Goal: Task Accomplishment & Management: Use online tool/utility

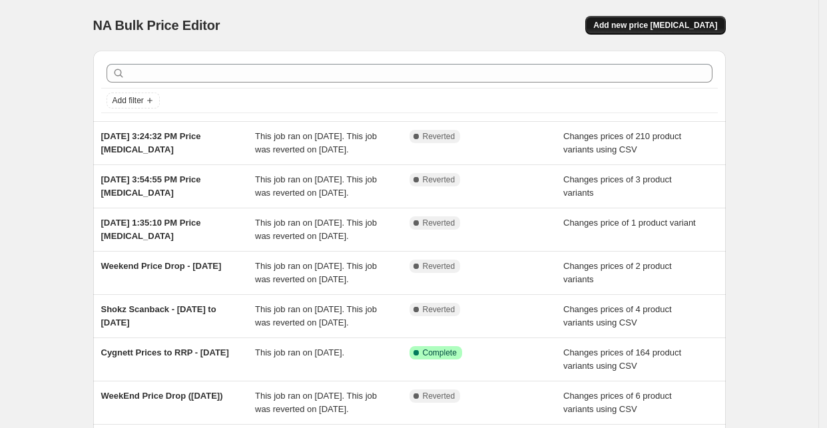
click at [665, 31] on button "Add new price [MEDICAL_DATA]" at bounding box center [656, 25] width 140 height 19
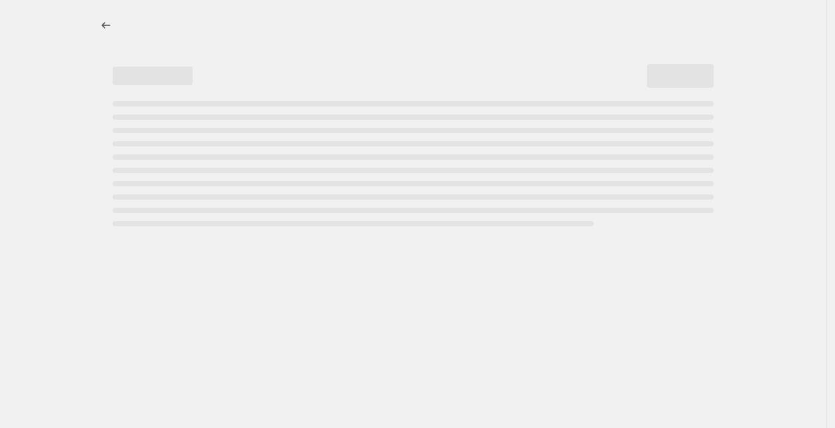
select select "percentage"
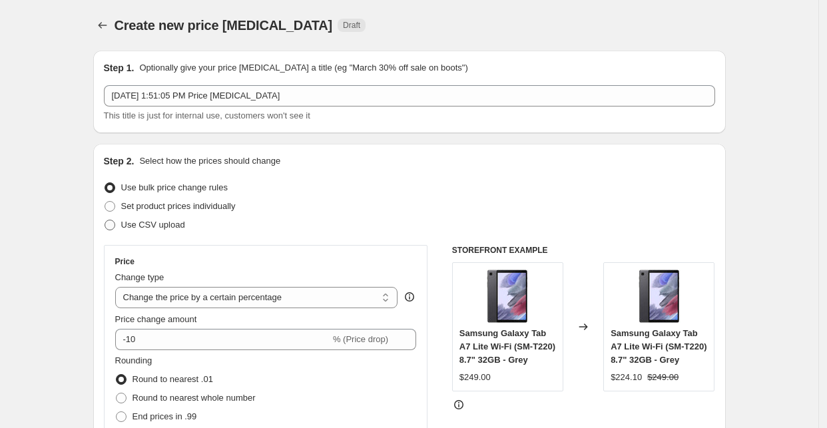
click at [171, 230] on span "Use CSV upload" at bounding box center [153, 225] width 64 height 10
click at [105, 220] on input "Use CSV upload" at bounding box center [105, 220] width 1 height 1
radio input "true"
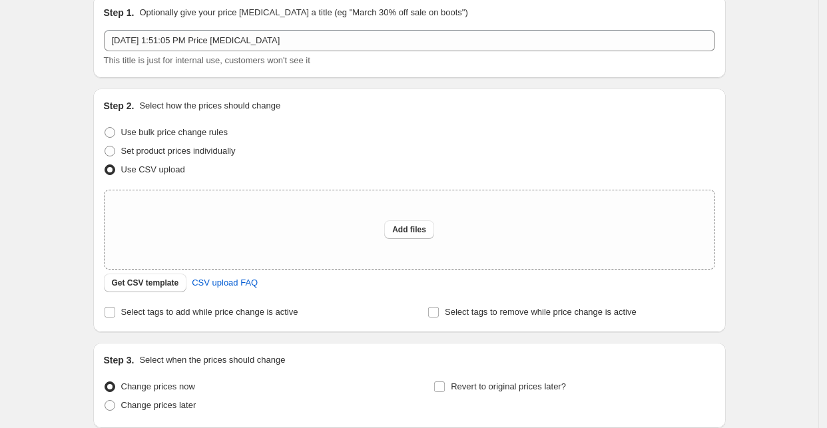
scroll to position [148, 0]
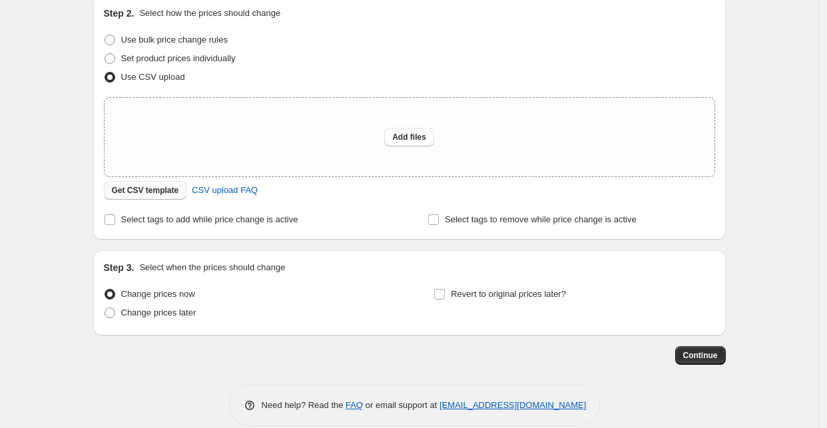
click at [133, 196] on span "Get CSV template" at bounding box center [145, 190] width 67 height 11
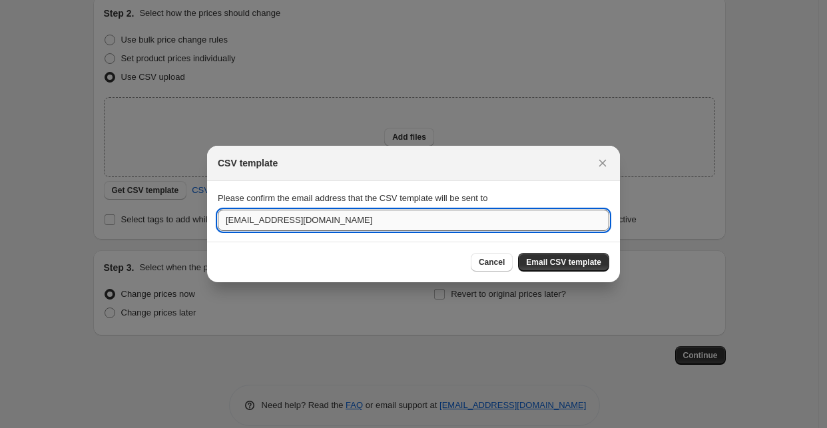
click at [254, 221] on input "[EMAIL_ADDRESS][DOMAIN_NAME]" at bounding box center [414, 220] width 392 height 21
click at [386, 219] on input "[EMAIL_ADDRESS][DOMAIN_NAME]" at bounding box center [414, 220] width 392 height 21
click at [453, 226] on input "[EMAIL_ADDRESS][DOMAIN_NAME]" at bounding box center [414, 220] width 392 height 21
click at [432, 223] on input "[EMAIL_ADDRESS][DOMAIN_NAME]" at bounding box center [414, 220] width 392 height 21
type input "[EMAIL_ADDRESS][DOMAIN_NAME]"
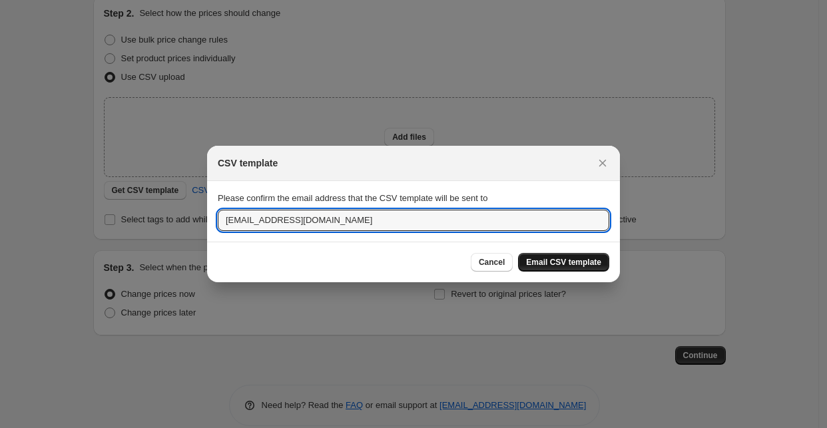
click at [548, 268] on button "Email CSV template" at bounding box center [563, 262] width 91 height 19
